Goal: Find specific page/section: Find specific page/section

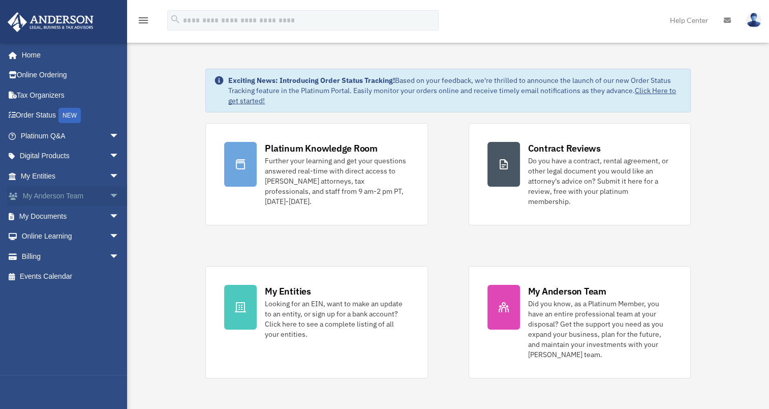
click at [109, 197] on span "arrow_drop_down" at bounding box center [119, 196] width 20 height 21
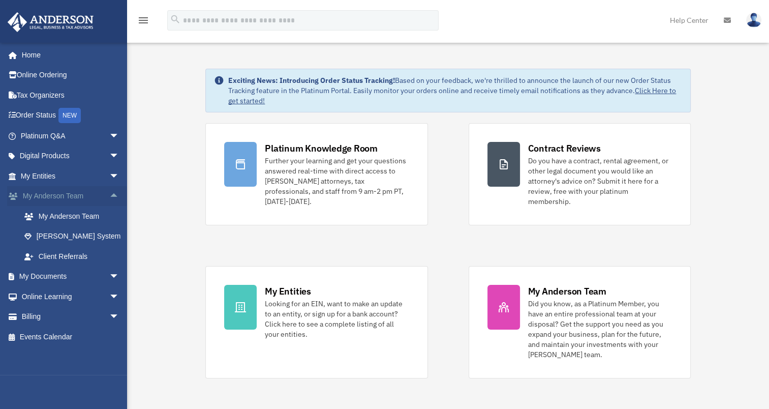
click at [109, 197] on span "arrow_drop_up" at bounding box center [119, 196] width 20 height 21
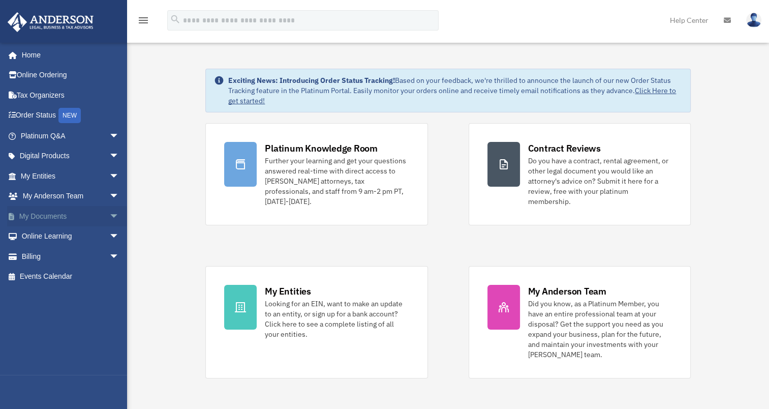
click at [109, 214] on span "arrow_drop_down" at bounding box center [119, 216] width 20 height 21
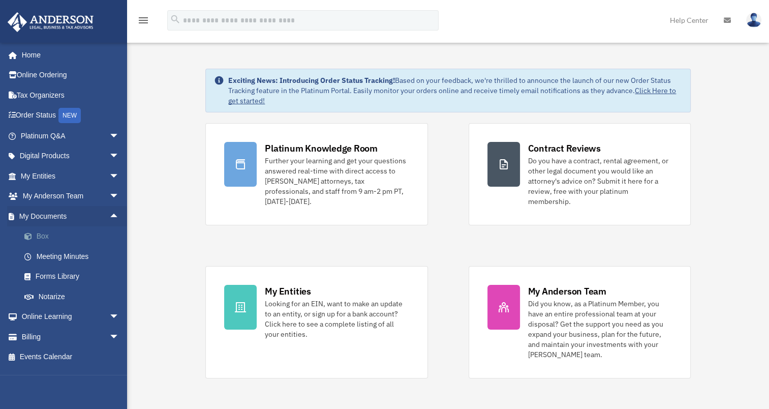
click at [96, 238] on link "Box" at bounding box center [74, 236] width 121 height 20
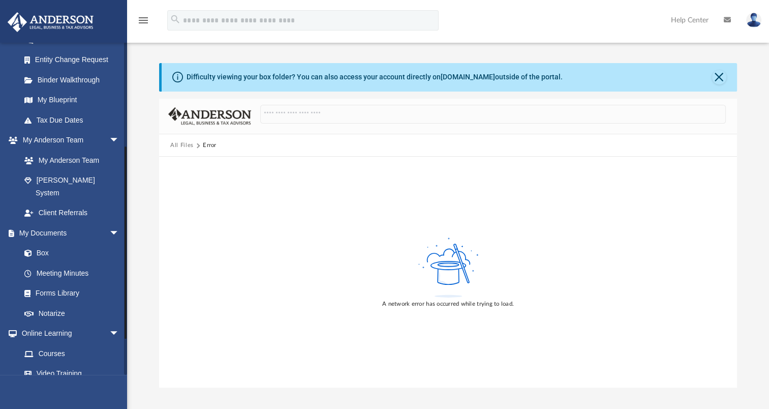
scroll to position [185, 0]
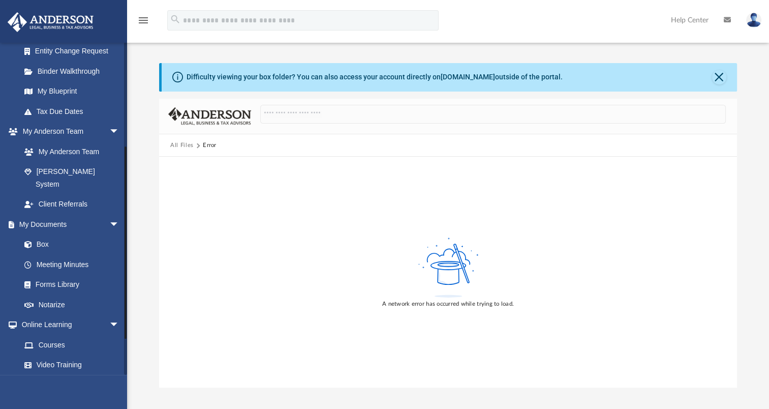
drag, startPoint x: 126, startPoint y: 213, endPoint x: 133, endPoint y: 323, distance: 110.6
click at [133, 323] on div "App nektar_1901@hotmail.com Sign Out nektar_1901@hotmail.com Home Online Orderi…" at bounding box center [384, 209] width 769 height 357
click at [43, 234] on link "Box" at bounding box center [74, 244] width 121 height 20
click at [184, 148] on button "All Files" at bounding box center [181, 145] width 23 height 9
click at [72, 254] on link "Meeting Minutes" at bounding box center [74, 264] width 121 height 20
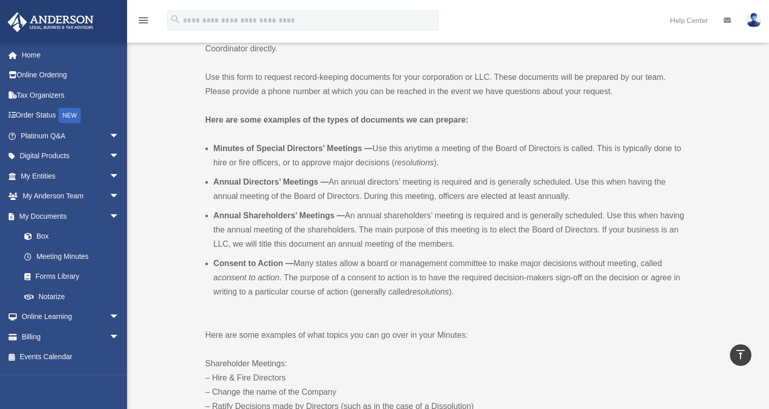
scroll to position [229, 0]
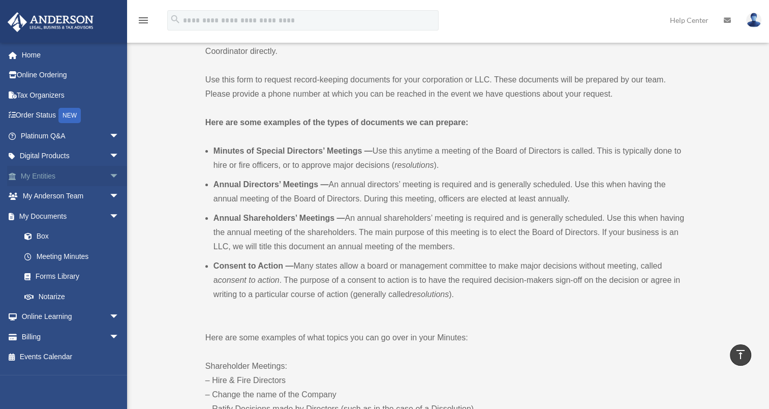
drag, startPoint x: 53, startPoint y: 184, endPoint x: 106, endPoint y: 168, distance: 55.2
click at [109, 168] on span "arrow_drop_down" at bounding box center [119, 176] width 20 height 21
click at [54, 279] on link "My Blueprint" at bounding box center [74, 276] width 121 height 20
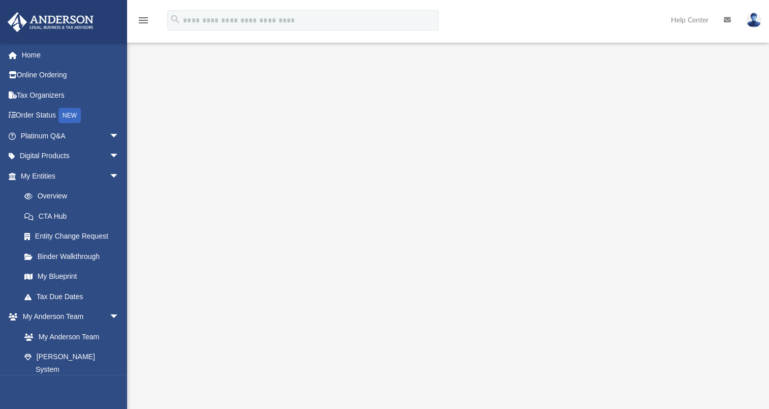
scroll to position [63, 0]
click at [57, 277] on link "My Blueprint" at bounding box center [74, 276] width 121 height 20
click at [109, 179] on span "arrow_drop_down" at bounding box center [119, 176] width 20 height 21
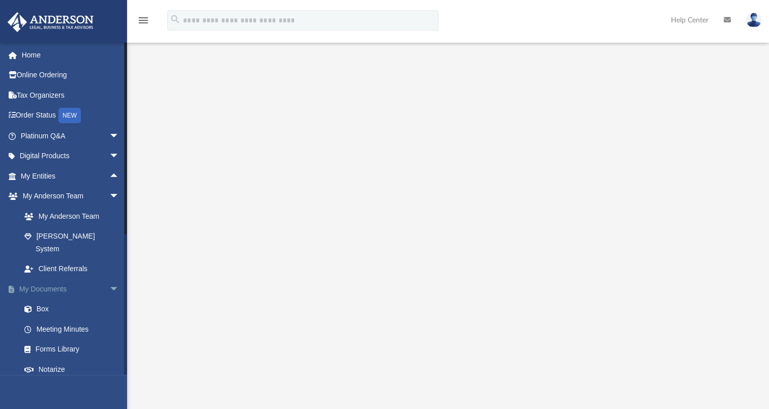
click at [109, 279] on span "arrow_drop_down" at bounding box center [119, 289] width 20 height 21
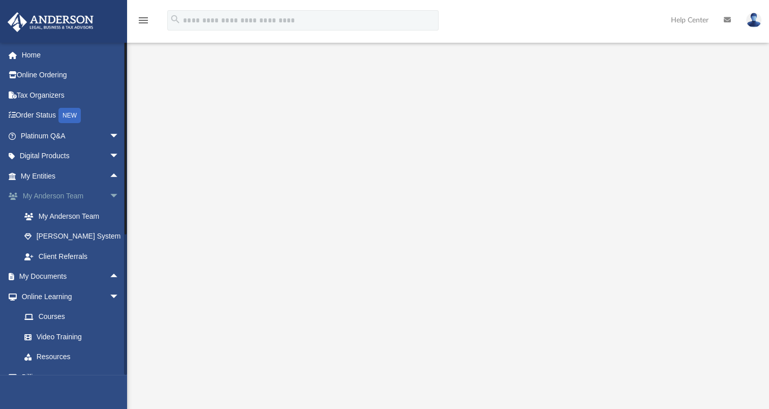
click at [109, 199] on span "arrow_drop_down" at bounding box center [119, 196] width 20 height 21
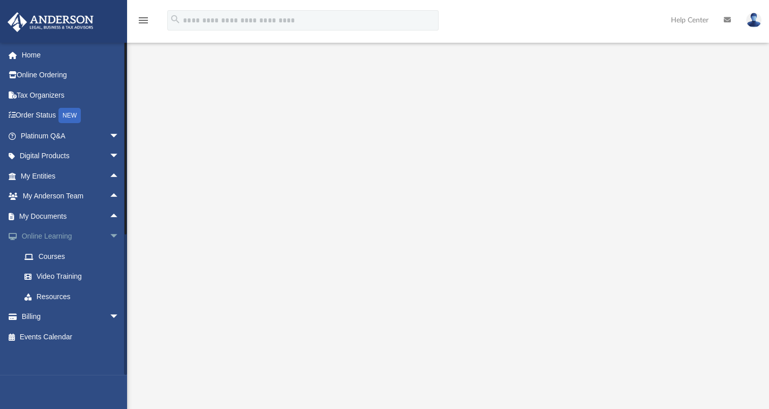
click at [109, 238] on span "arrow_drop_down" at bounding box center [119, 236] width 20 height 21
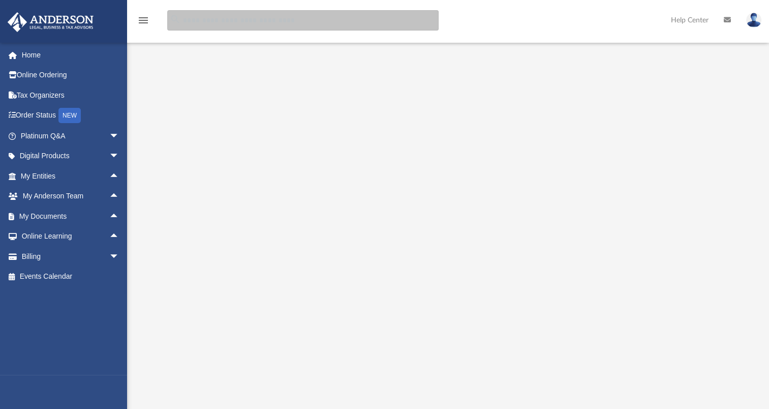
click at [225, 15] on input "search" at bounding box center [303, 20] width 272 height 20
type input "**********"
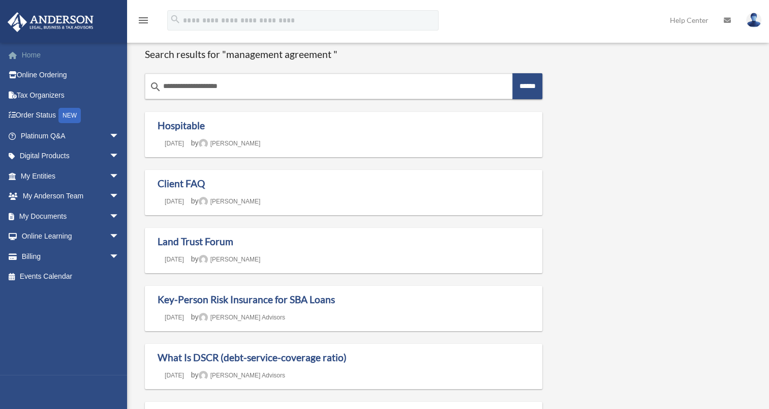
click at [48, 51] on link "Home" at bounding box center [71, 55] width 128 height 20
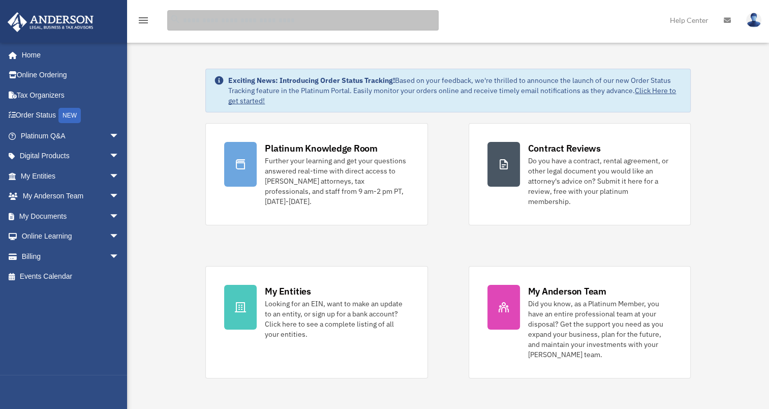
click at [251, 22] on input "search" at bounding box center [303, 20] width 272 height 20
type input "**********"
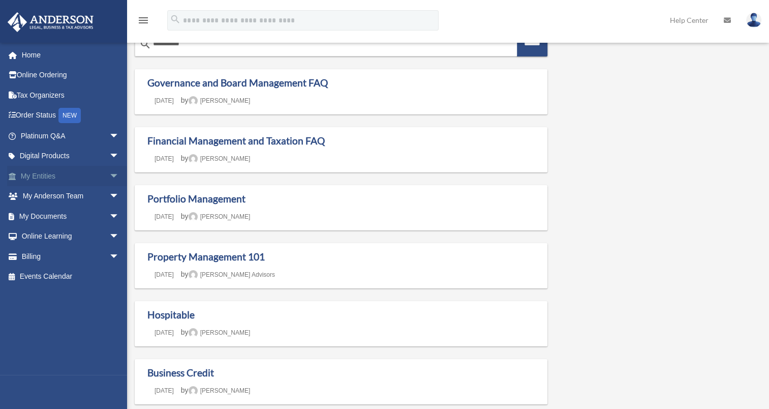
click at [84, 176] on link "My Entities arrow_drop_down" at bounding box center [71, 176] width 128 height 20
click at [109, 178] on span "arrow_drop_down" at bounding box center [119, 176] width 20 height 21
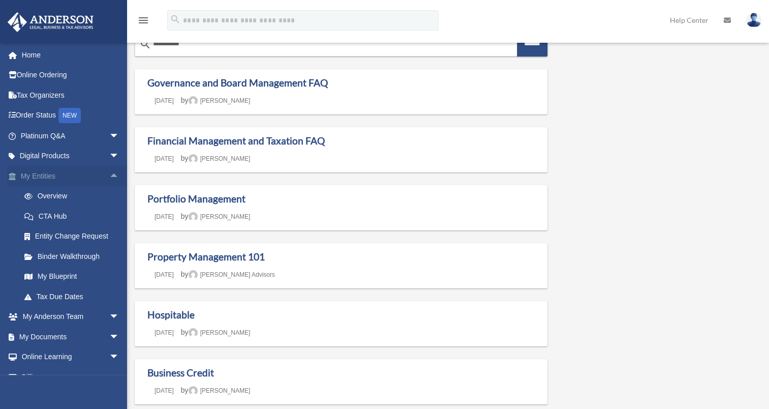
click at [109, 178] on span "arrow_drop_up" at bounding box center [119, 176] width 20 height 21
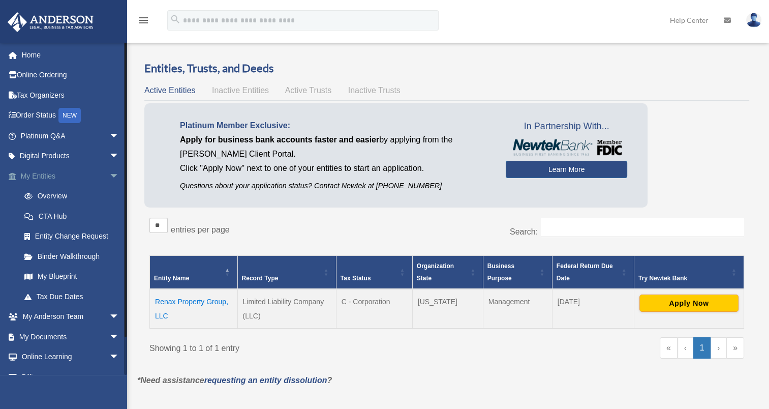
click at [109, 171] on span "arrow_drop_down" at bounding box center [119, 176] width 20 height 21
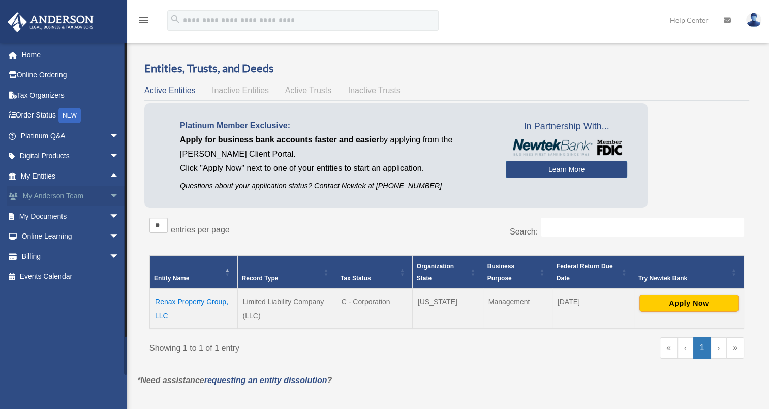
click at [109, 198] on span "arrow_drop_down" at bounding box center [119, 196] width 20 height 21
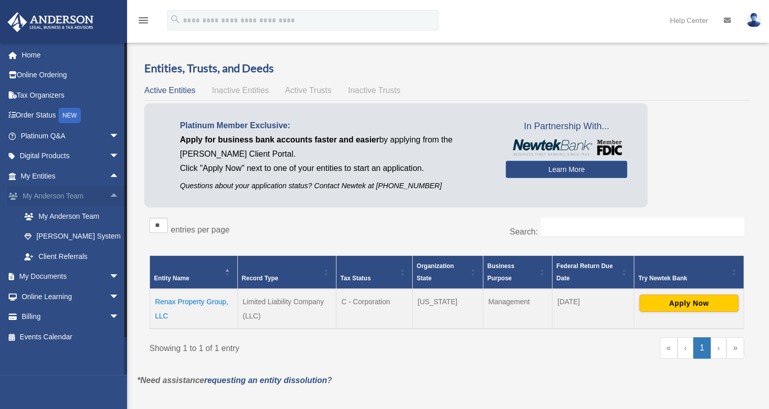
click at [109, 198] on span "arrow_drop_up" at bounding box center [119, 196] width 20 height 21
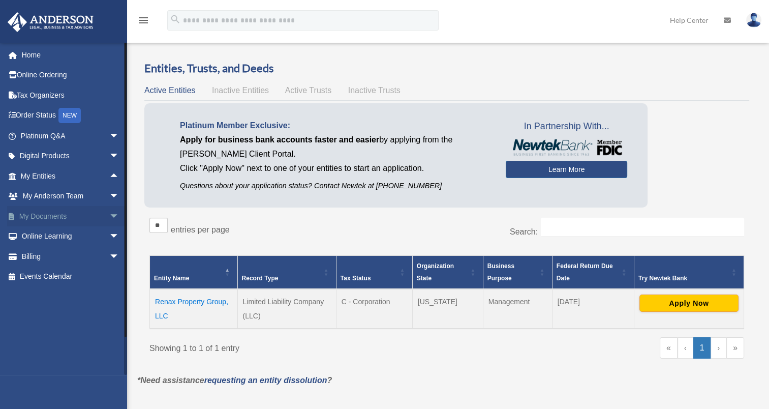
click at [109, 210] on span "arrow_drop_down" at bounding box center [119, 216] width 20 height 21
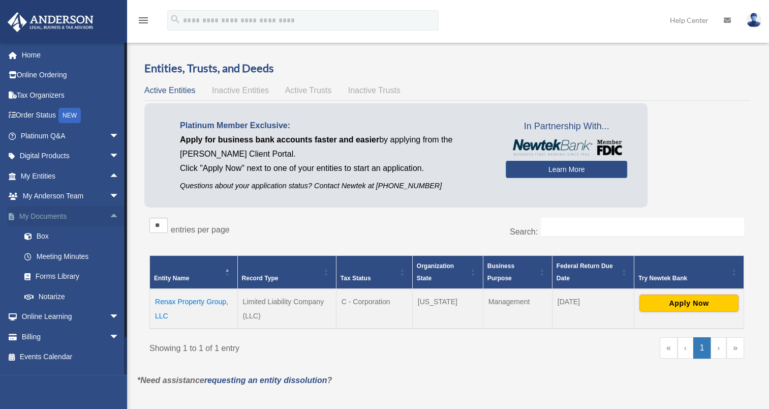
click at [109, 210] on span "arrow_drop_up" at bounding box center [119, 216] width 20 height 21
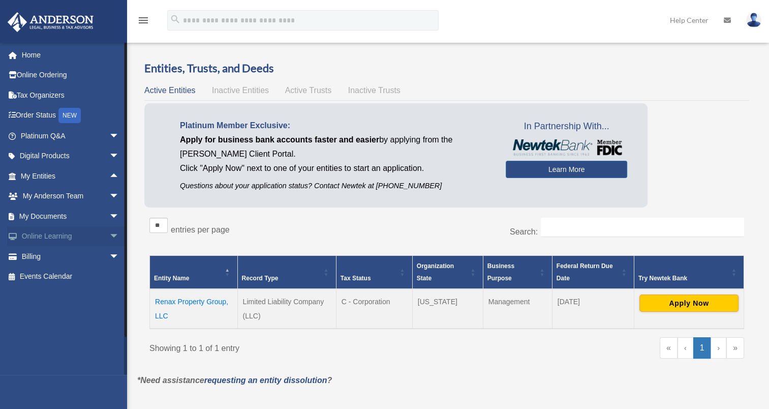
click at [109, 237] on span "arrow_drop_down" at bounding box center [119, 236] width 20 height 21
click at [109, 237] on span "arrow_drop_up" at bounding box center [119, 236] width 20 height 21
click at [663, 170] on div "Platinum Member Exclusive: Apply for business bank accounts faster and easier b…" at bounding box center [446, 157] width 605 height 109
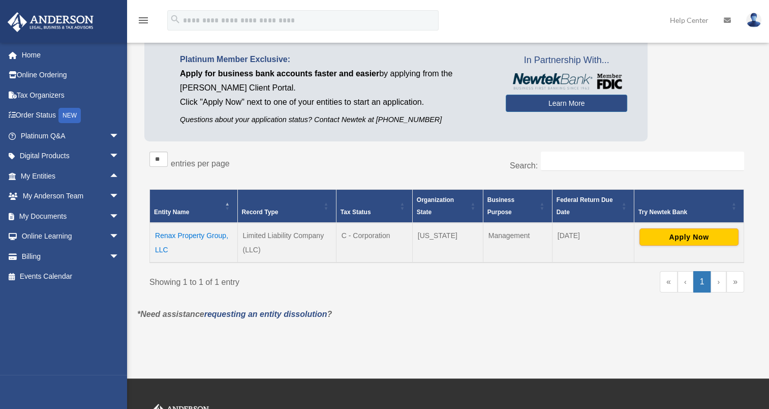
scroll to position [65, 0]
